Goal: Information Seeking & Learning: Find specific page/section

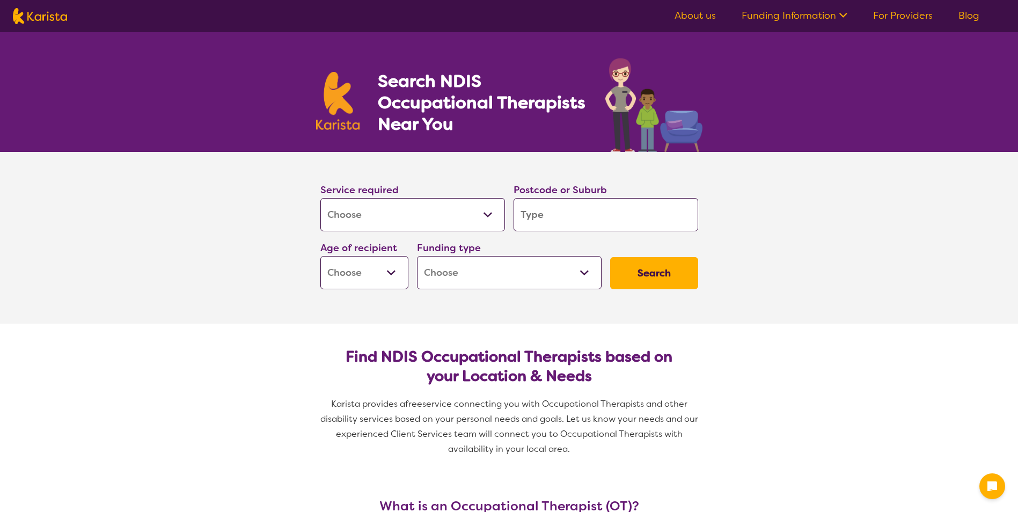
select select "[MEDICAL_DATA]"
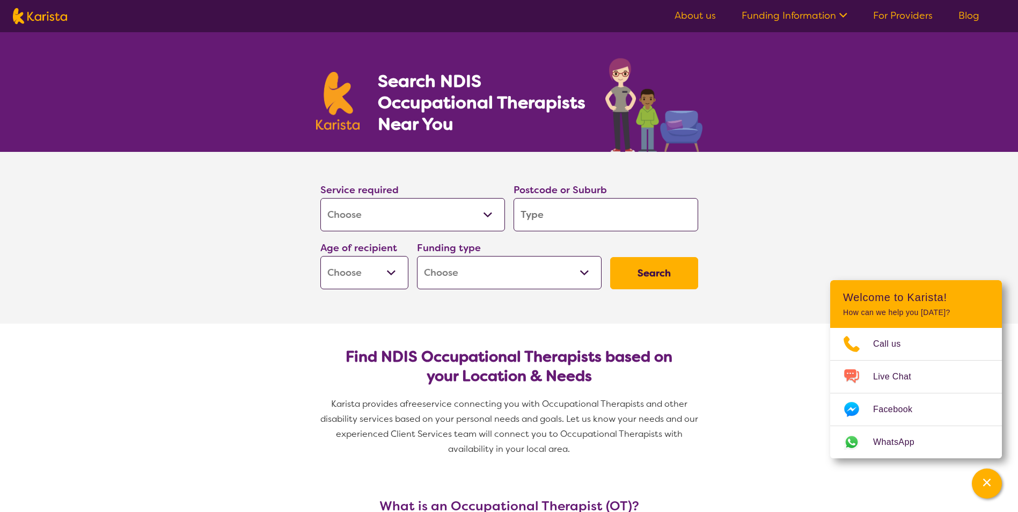
click at [572, 218] on input "search" at bounding box center [605, 214] width 185 height 33
type input "L"
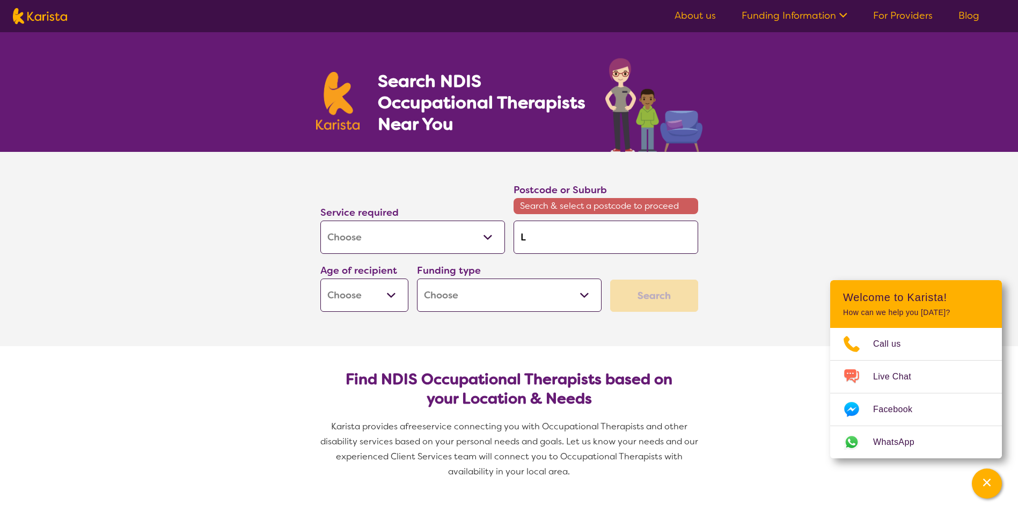
type input "Le"
type input "[PERSON_NAME]"
type input "Lewi"
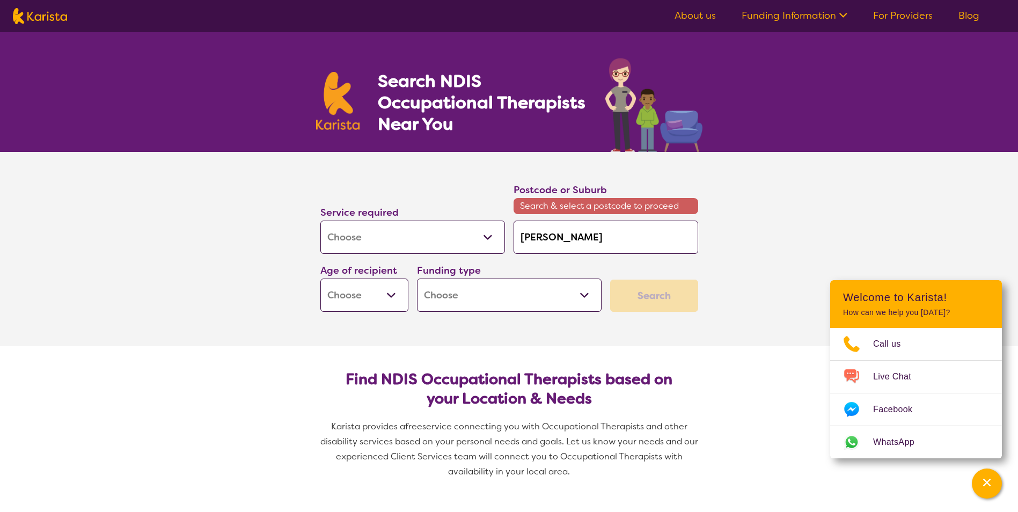
type input "Lewi"
type input "[PERSON_NAME]"
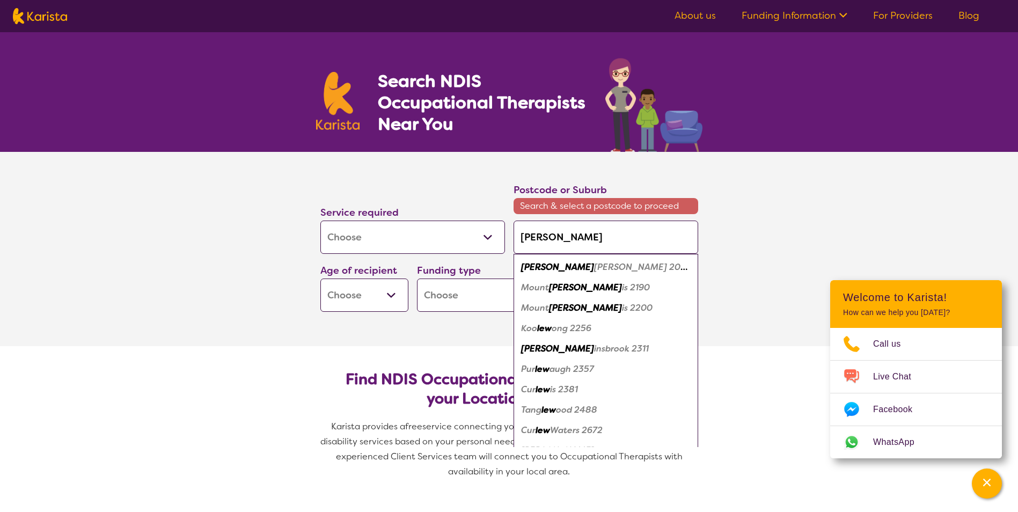
type input "Lewist"
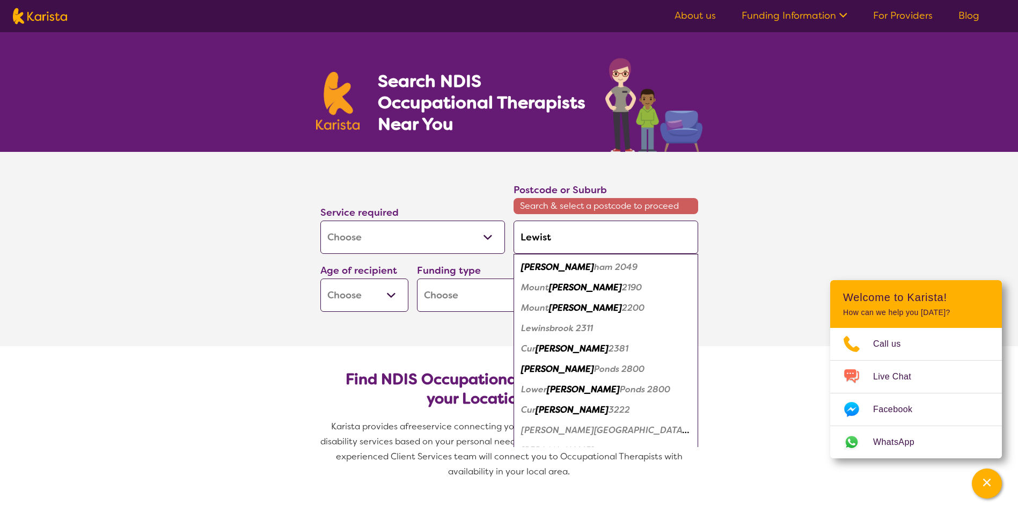
type input "Lewisto"
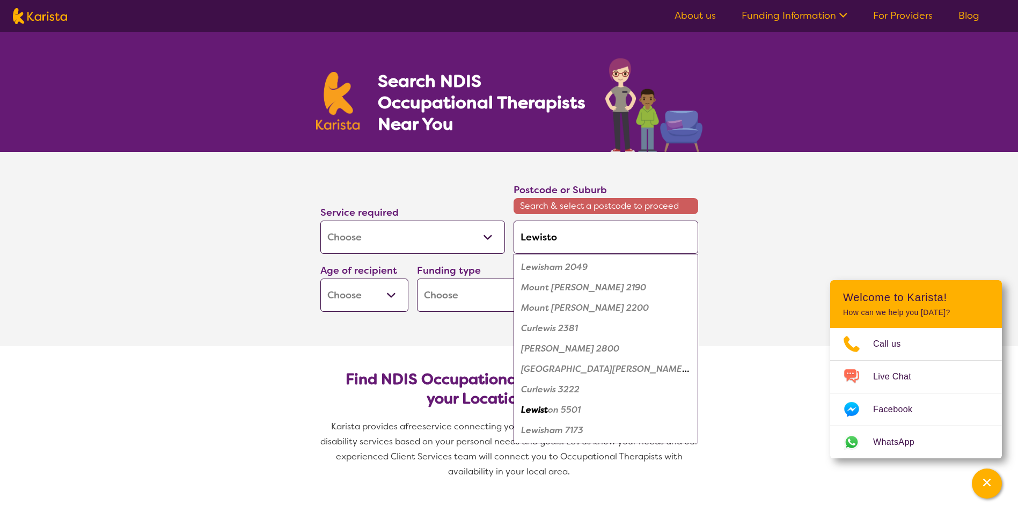
type input "Lewiston"
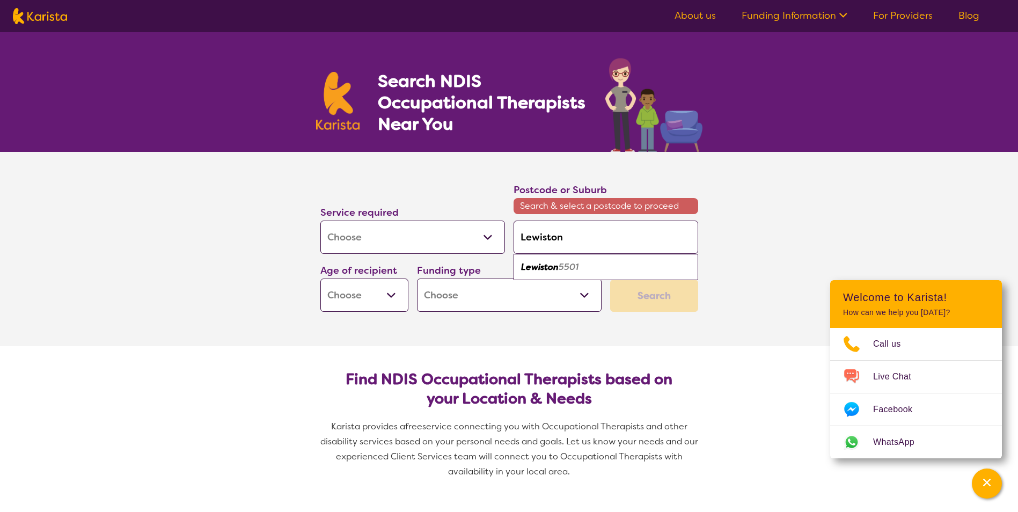
click at [582, 274] on div "Lewiston 5501" at bounding box center [606, 267] width 174 height 20
type input "5501"
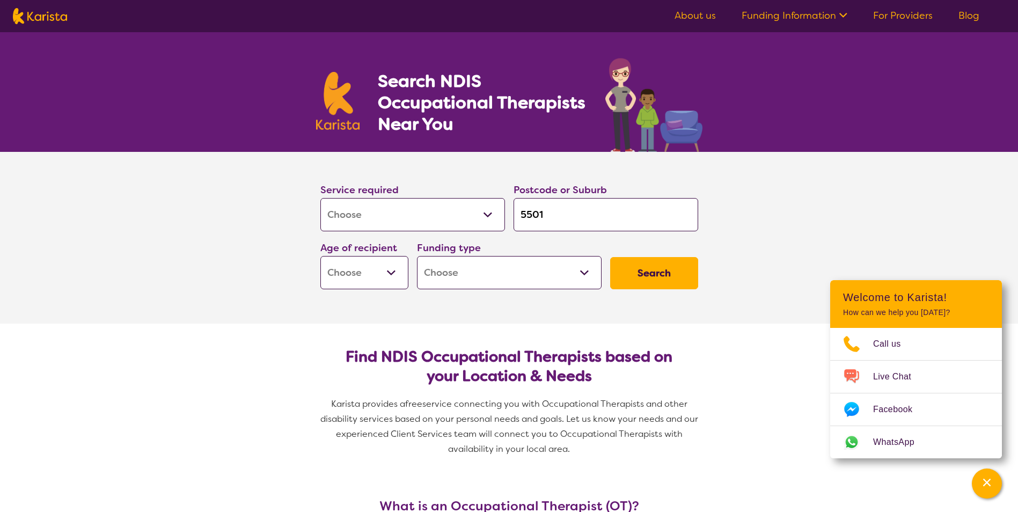
click at [359, 269] on select "Early Childhood - 0 to 9 Child - 10 to 11 Adolescent - 12 to 17 Adult - 18 to 6…" at bounding box center [364, 272] width 88 height 33
select select "AD"
click at [320, 256] on select "Early Childhood - 0 to 9 Child - 10 to 11 Adolescent - 12 to 17 Adult - 18 to 6…" at bounding box center [364, 272] width 88 height 33
select select "AD"
click at [479, 267] on select "Home Care Package (HCP) National Disability Insurance Scheme (NDIS) I don't know" at bounding box center [509, 272] width 185 height 33
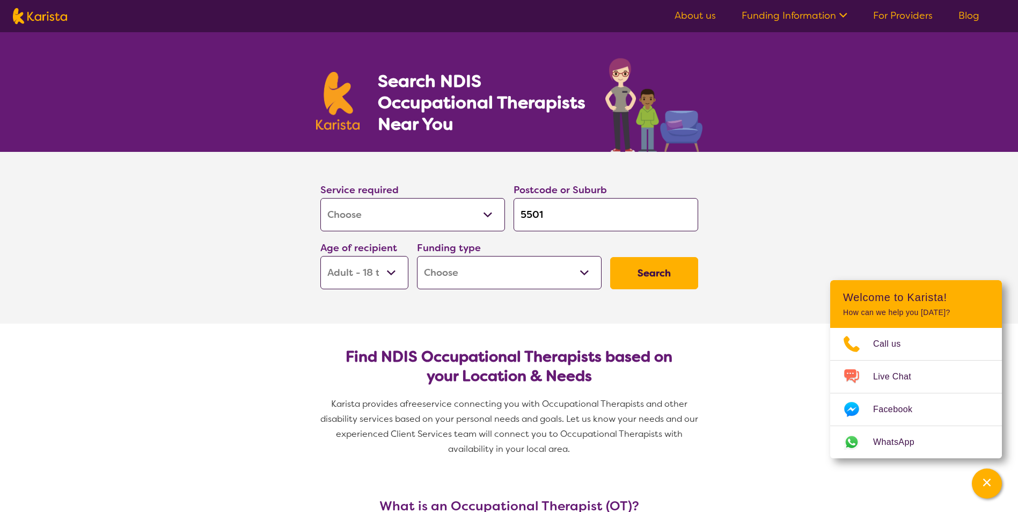
select select "NDIS"
click at [417, 256] on select "Home Care Package (HCP) National Disability Insurance Scheme (NDIS) I don't know" at bounding box center [509, 272] width 185 height 33
select select "NDIS"
click at [628, 276] on button "Search" at bounding box center [654, 273] width 88 height 32
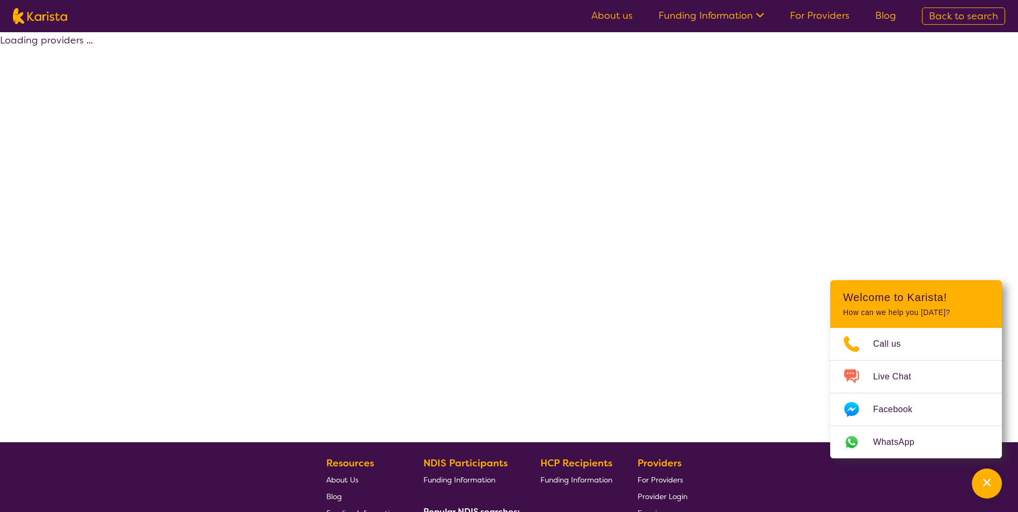
select select "by_score"
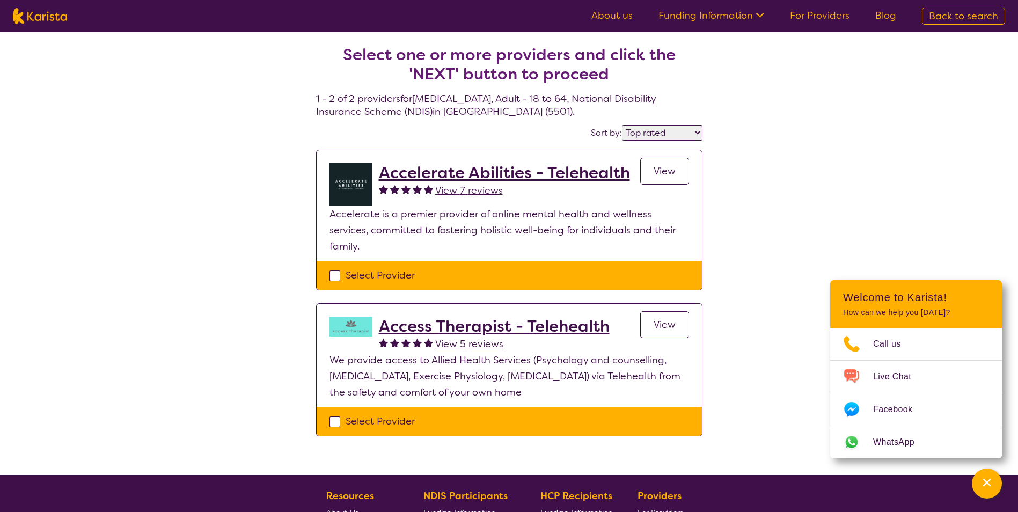
select select "[MEDICAL_DATA]"
select select "AD"
select select "NDIS"
select select "[MEDICAL_DATA]"
select select "AD"
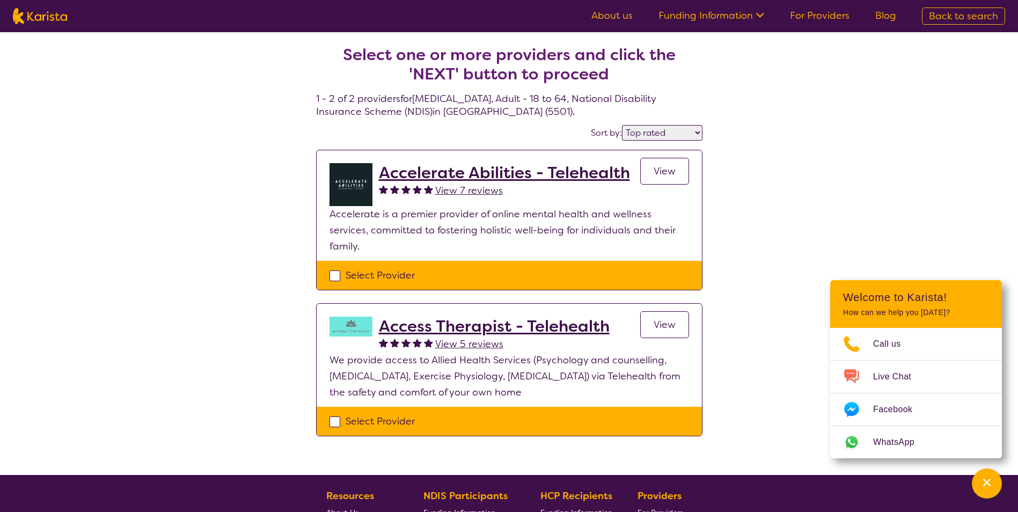
select select "NDIS"
